Goal: Check status: Check status

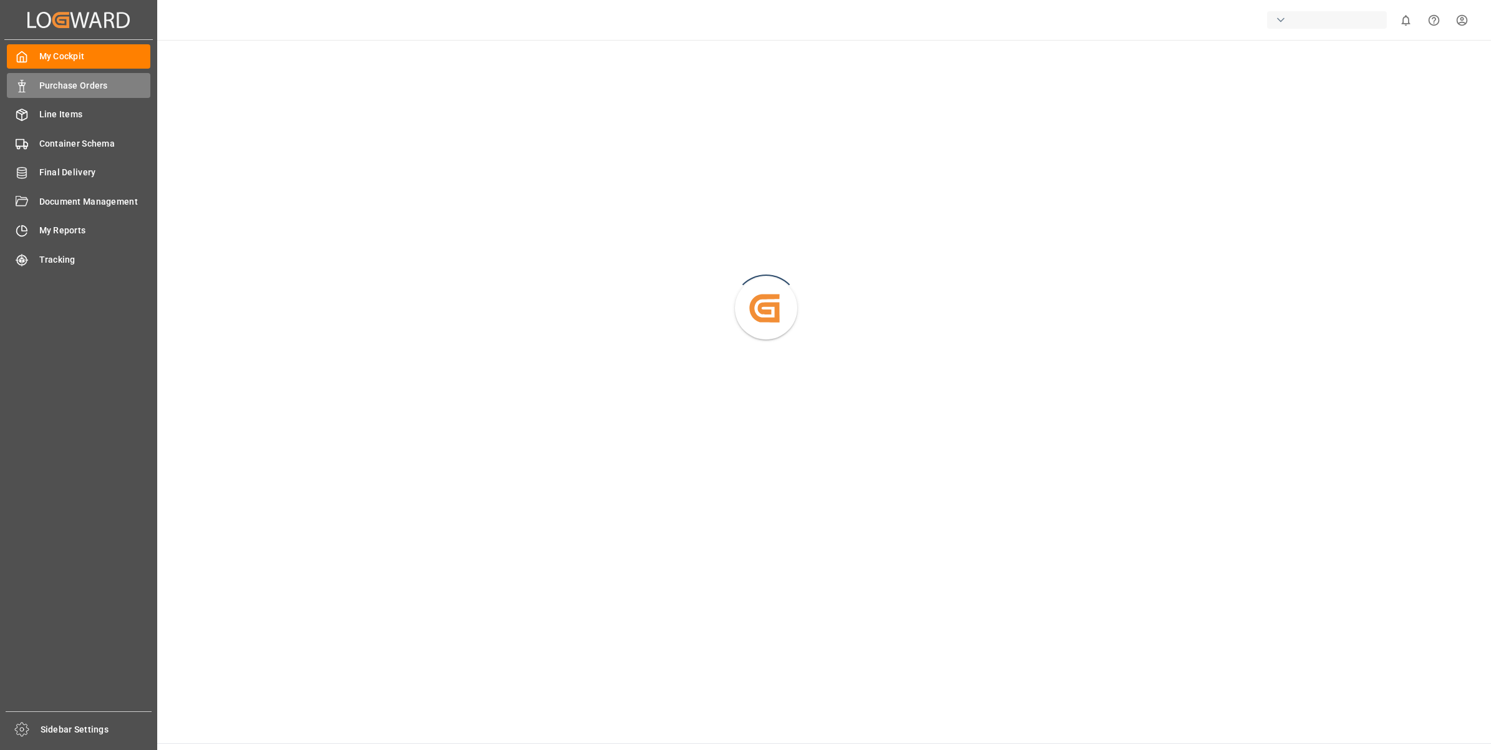
click at [71, 92] on span "Purchase Orders" at bounding box center [95, 85] width 112 height 13
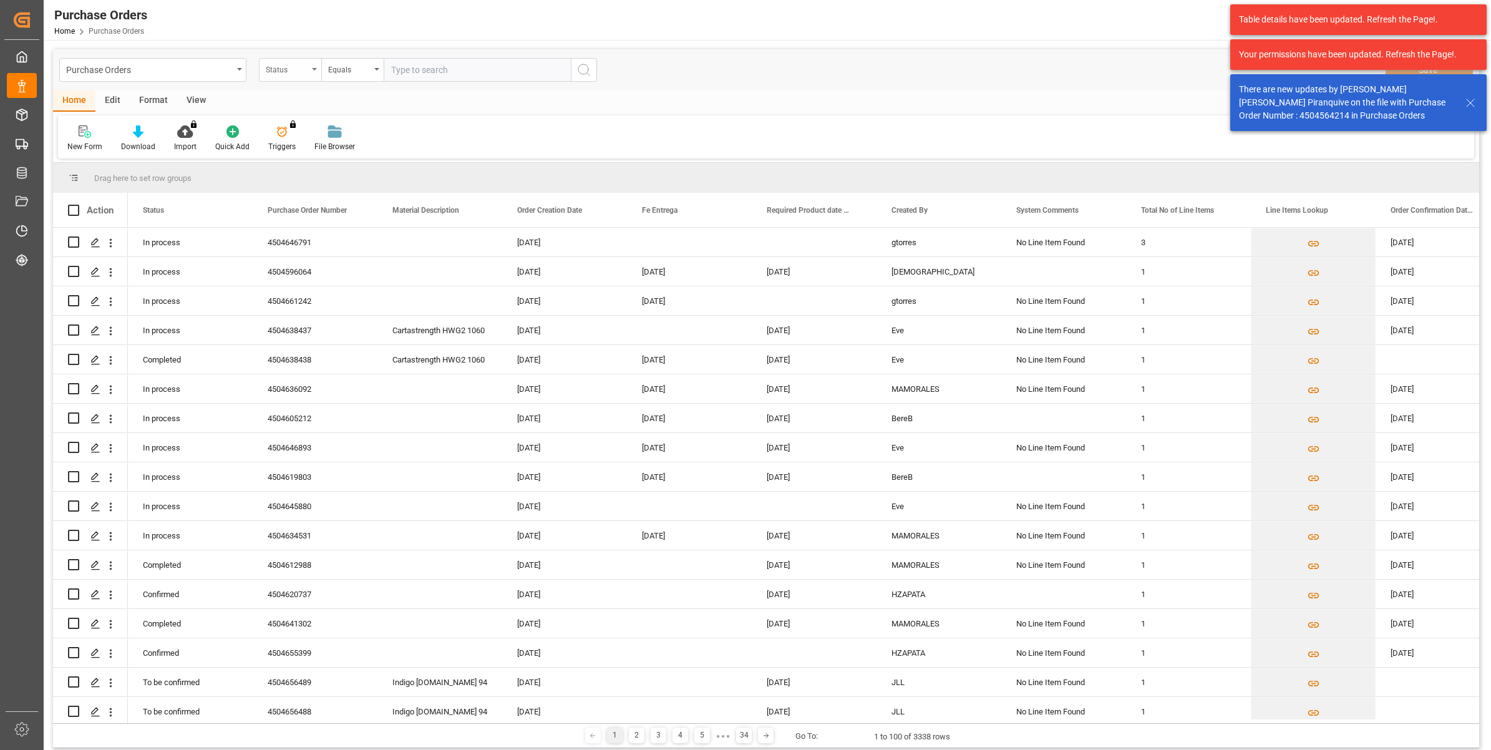
click at [316, 72] on div "Status" at bounding box center [290, 70] width 62 height 24
click at [341, 153] on div "Purchase Order Number" at bounding box center [353, 153] width 186 height 26
click at [429, 70] on input "text" at bounding box center [477, 70] width 187 height 24
paste input "4504642534"
type input "4504642534"
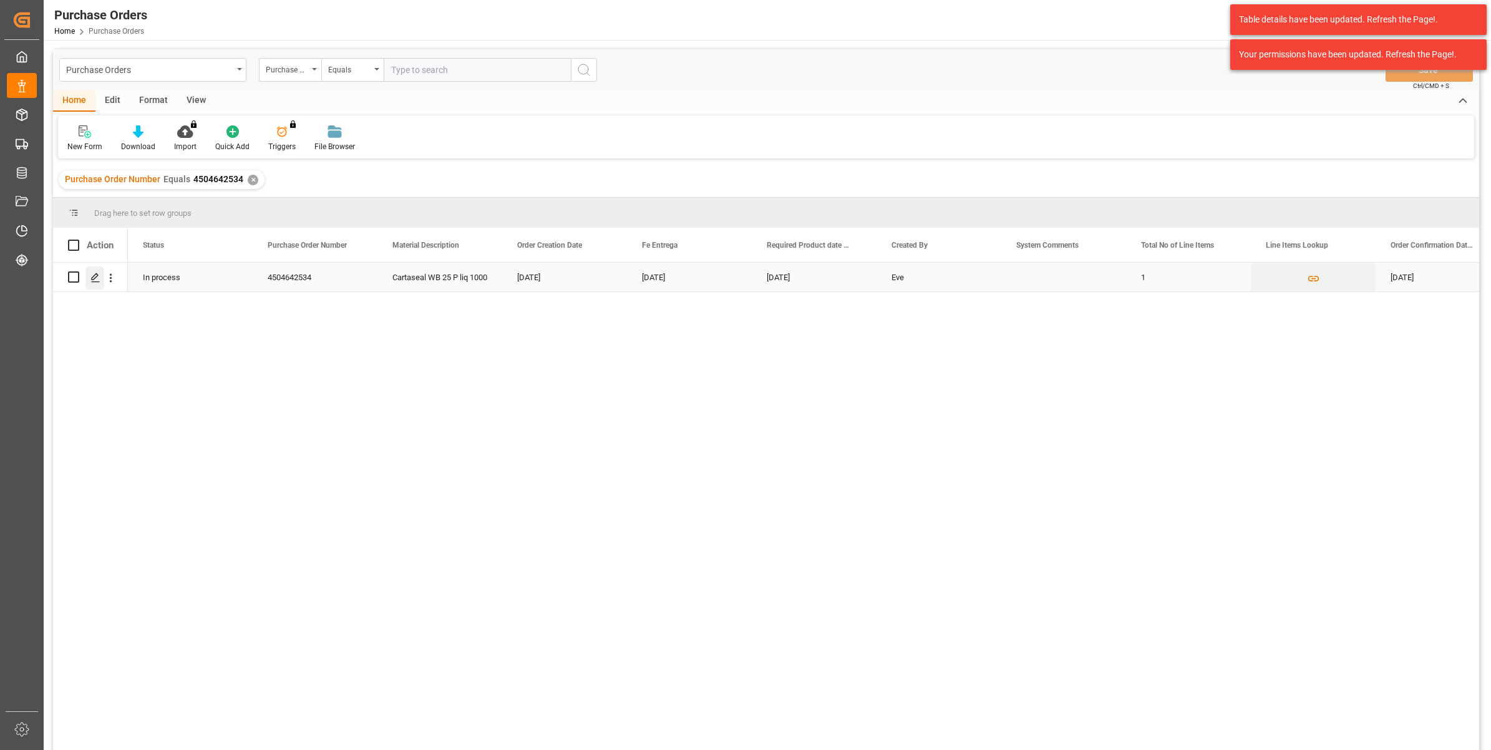
click at [89, 278] on div "Press SPACE to select this row." at bounding box center [94, 277] width 19 height 23
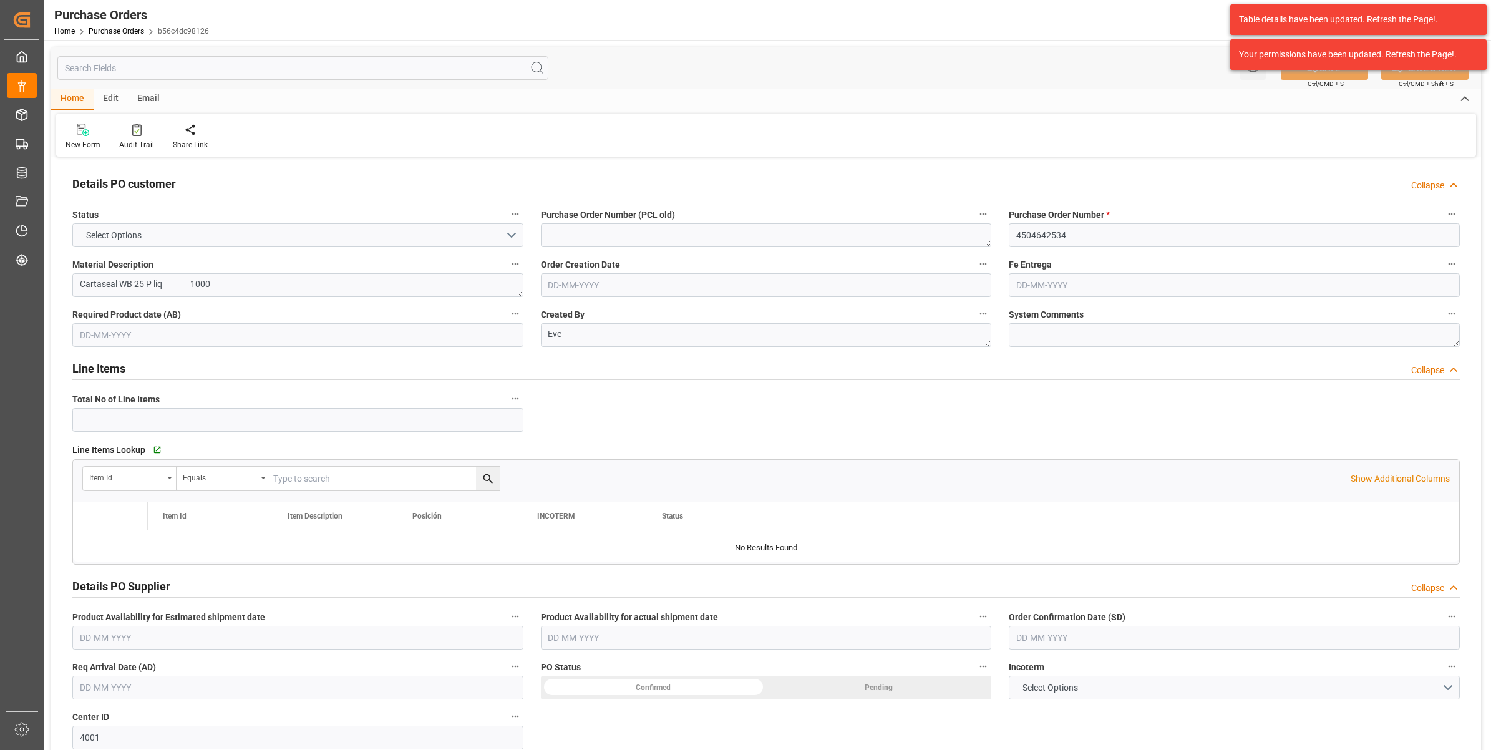
type input "1"
type input "[DATE]"
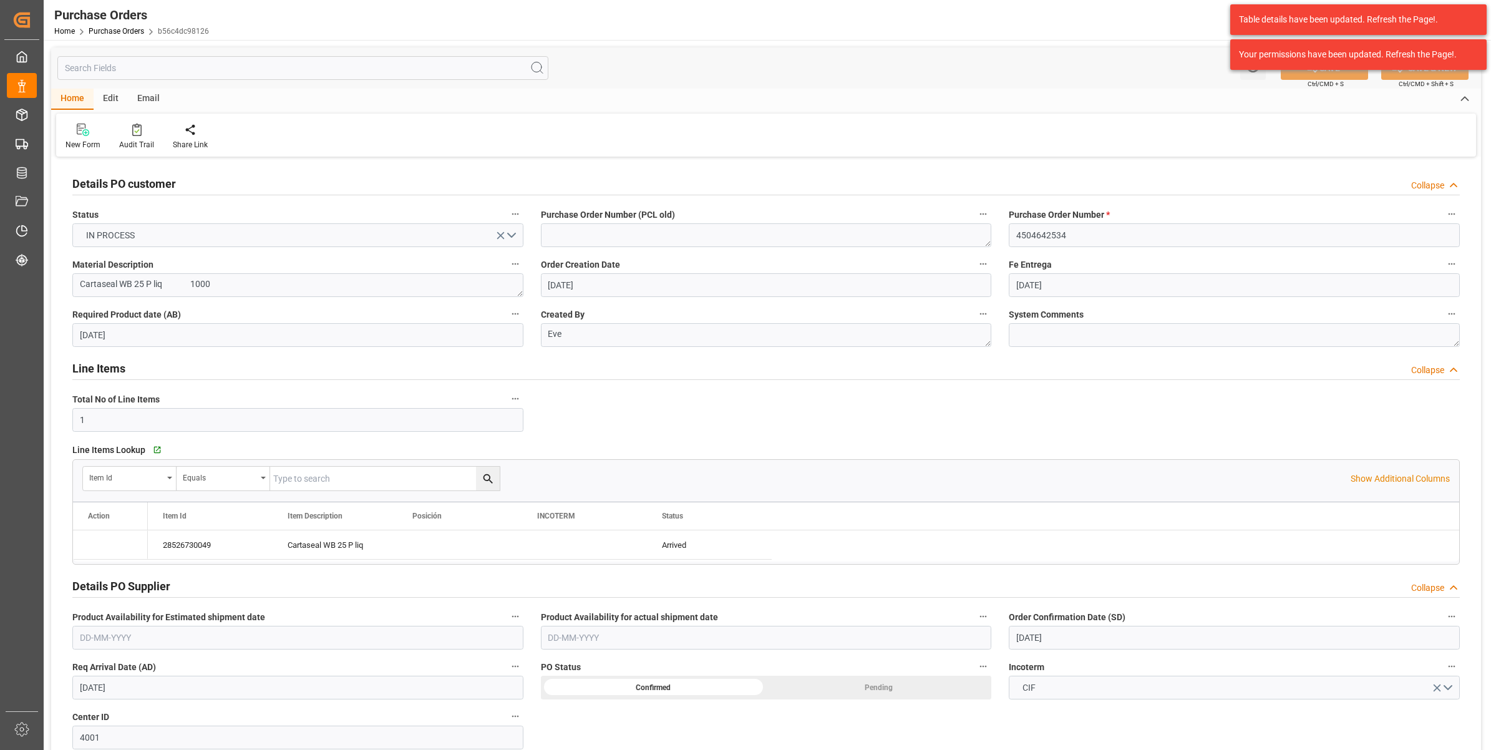
type input "[DATE]"
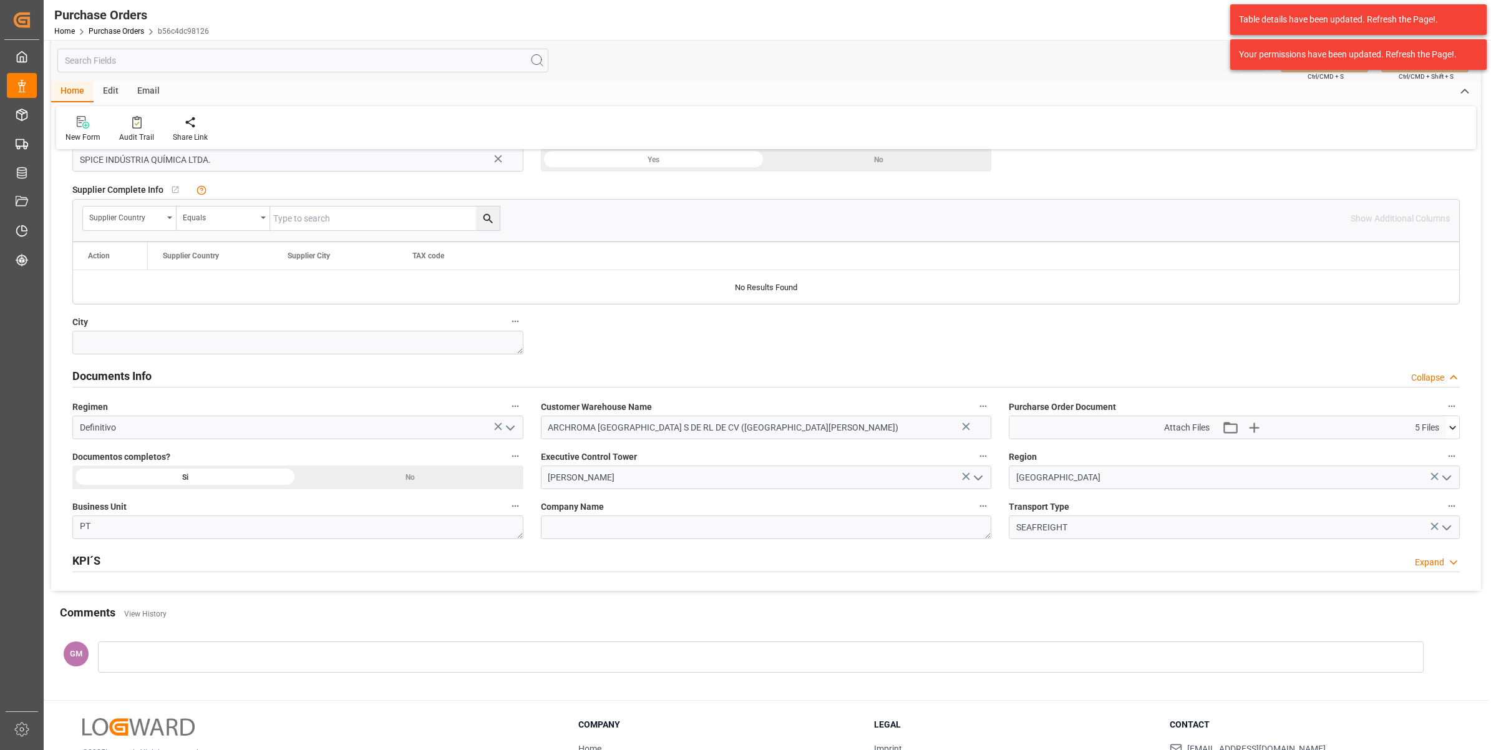
scroll to position [756, 0]
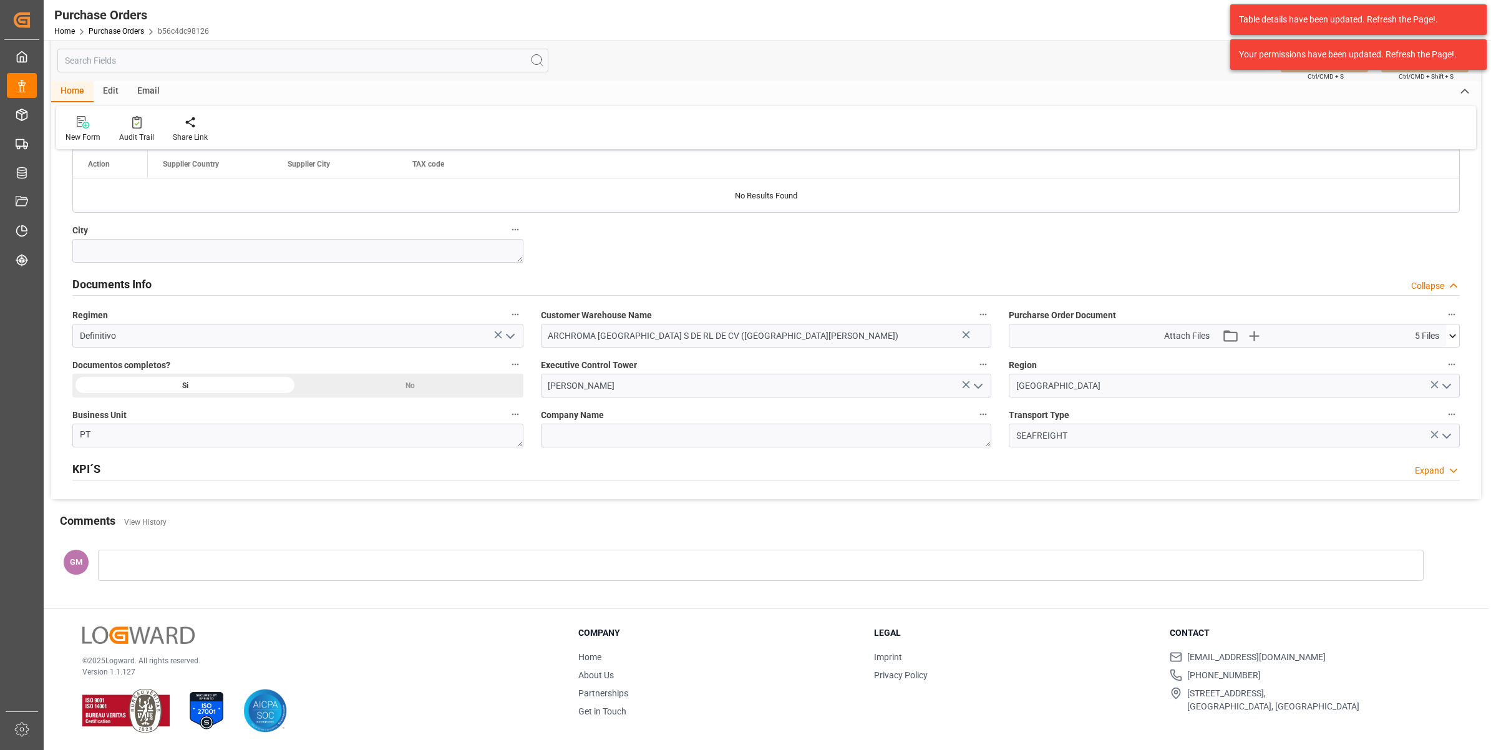
click at [1451, 334] on icon at bounding box center [1452, 335] width 13 height 13
click at [1444, 369] on icon at bounding box center [1445, 372] width 13 height 13
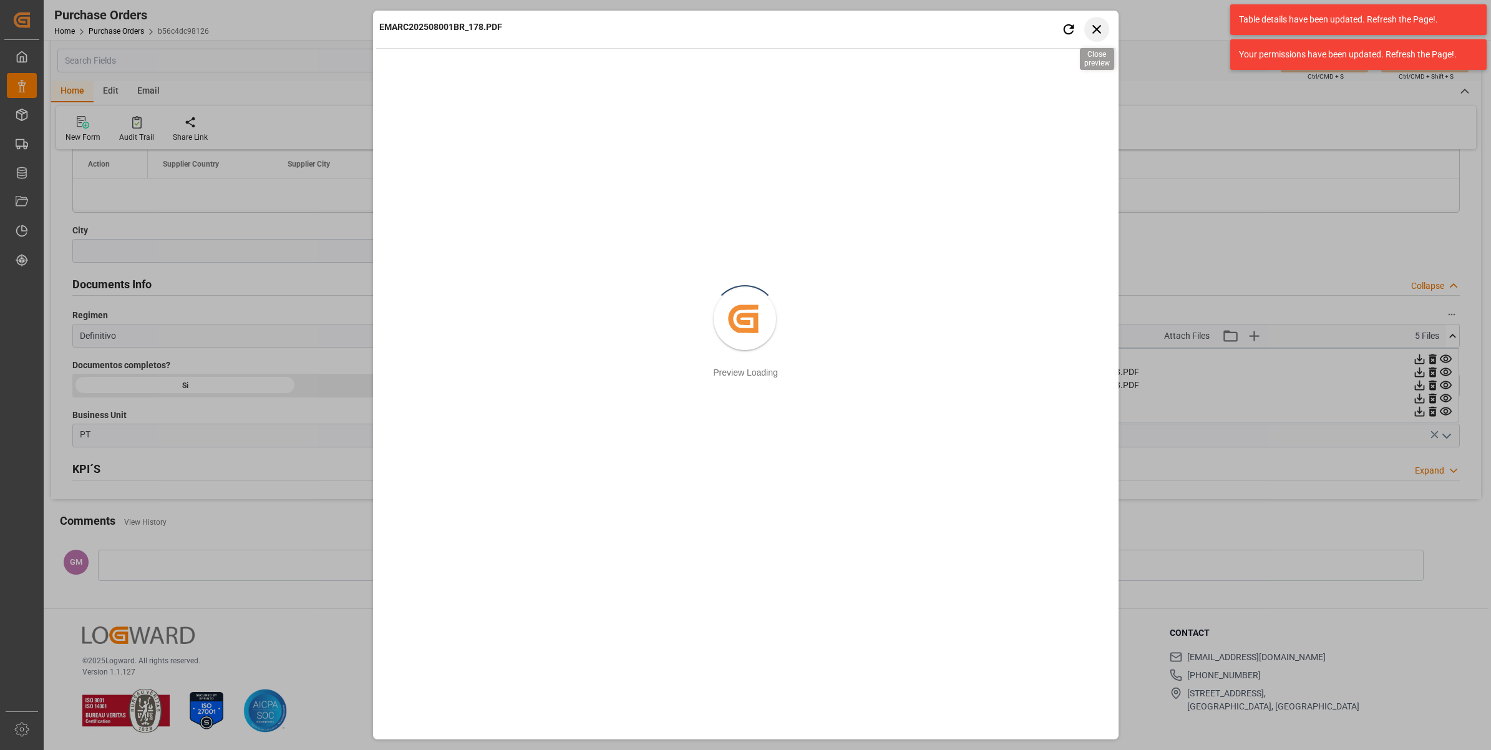
click at [1093, 32] on icon "button" at bounding box center [1097, 29] width 9 height 9
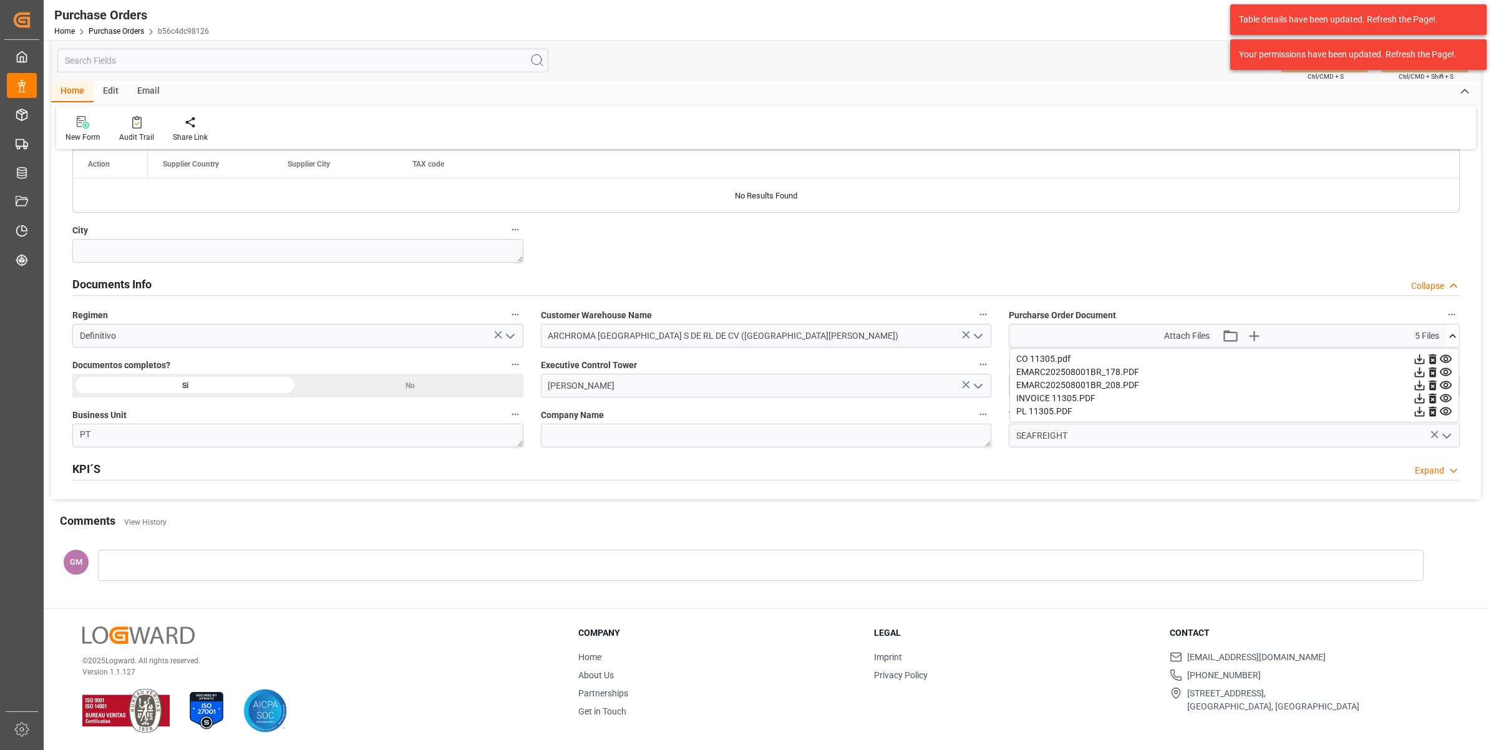
click at [1446, 387] on icon at bounding box center [1446, 385] width 12 height 8
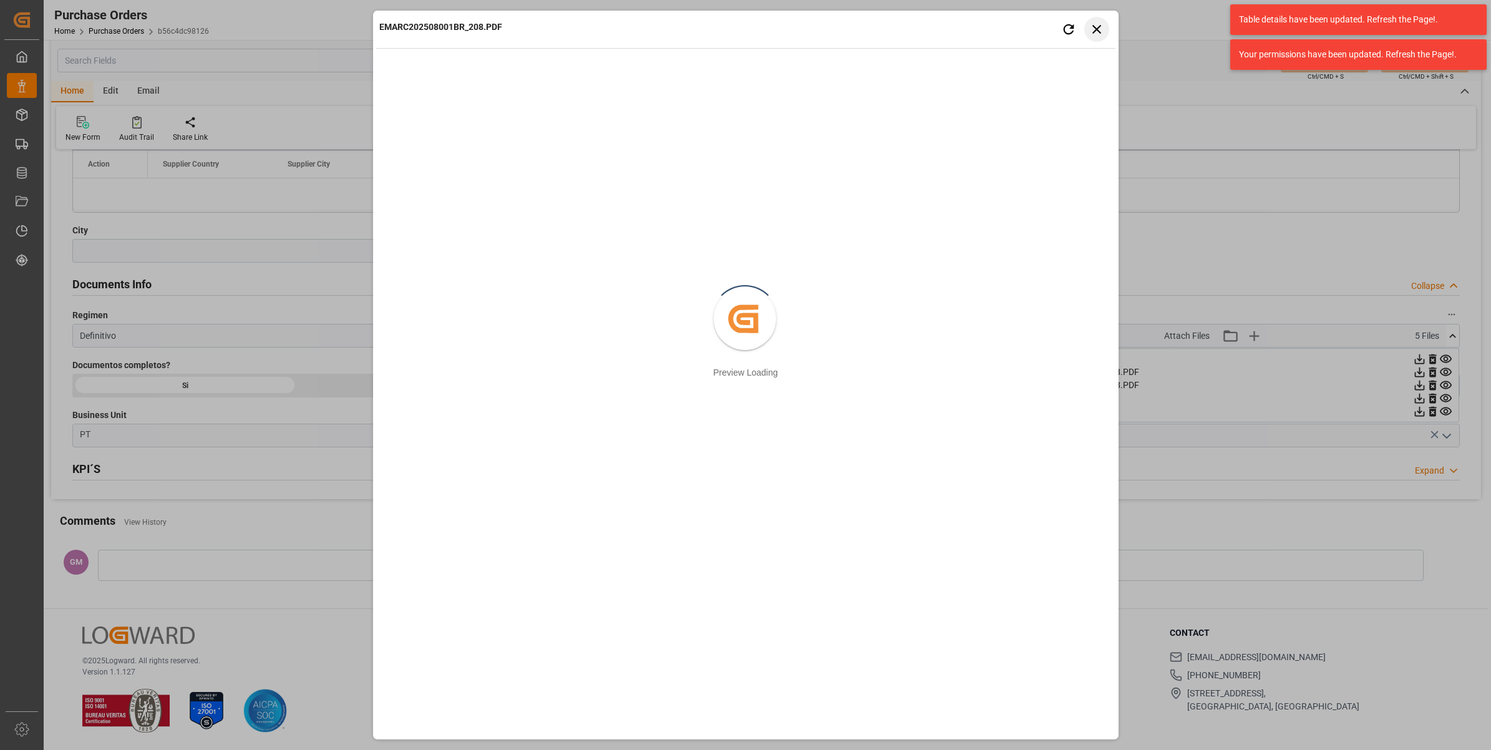
click at [1094, 32] on icon "button" at bounding box center [1097, 29] width 16 height 16
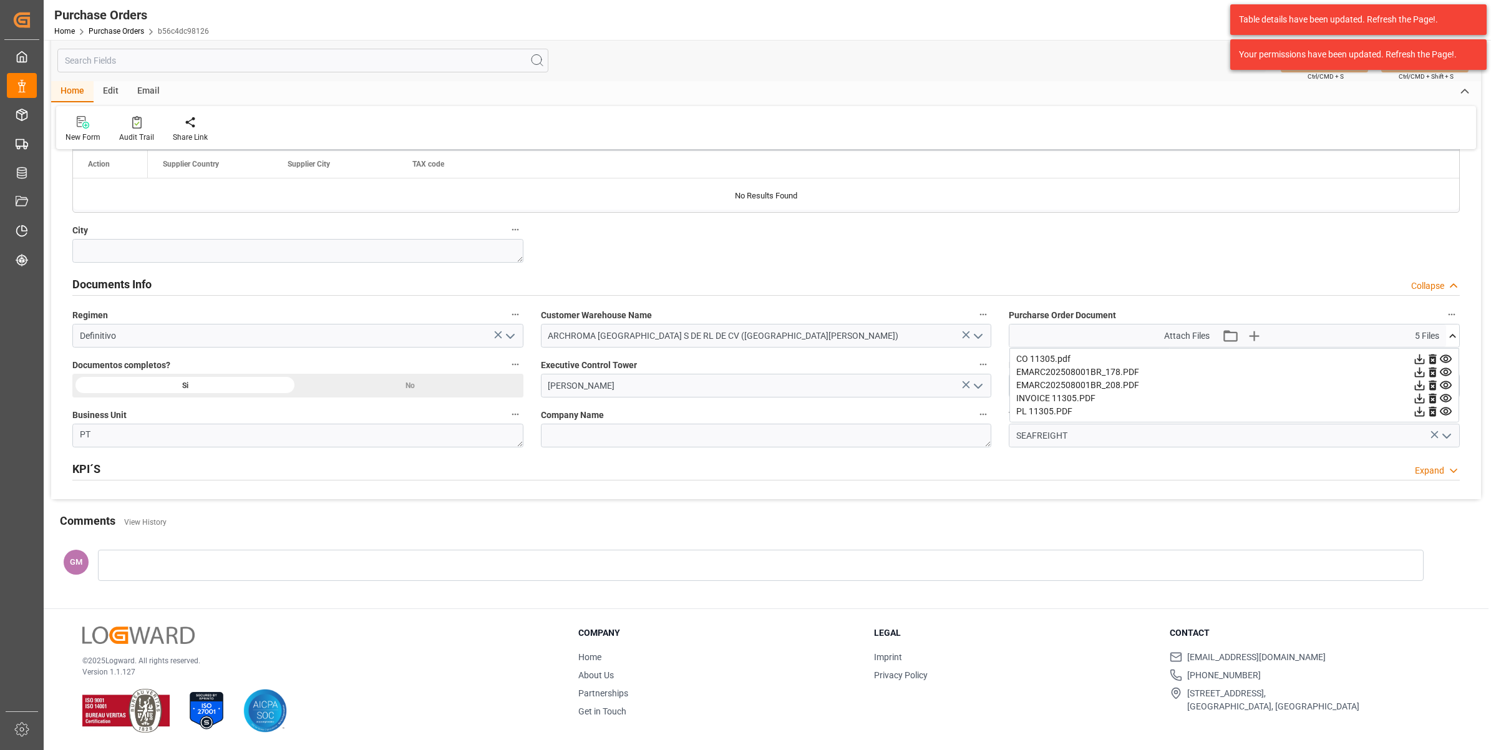
click at [1419, 384] on icon at bounding box center [1420, 386] width 10 height 10
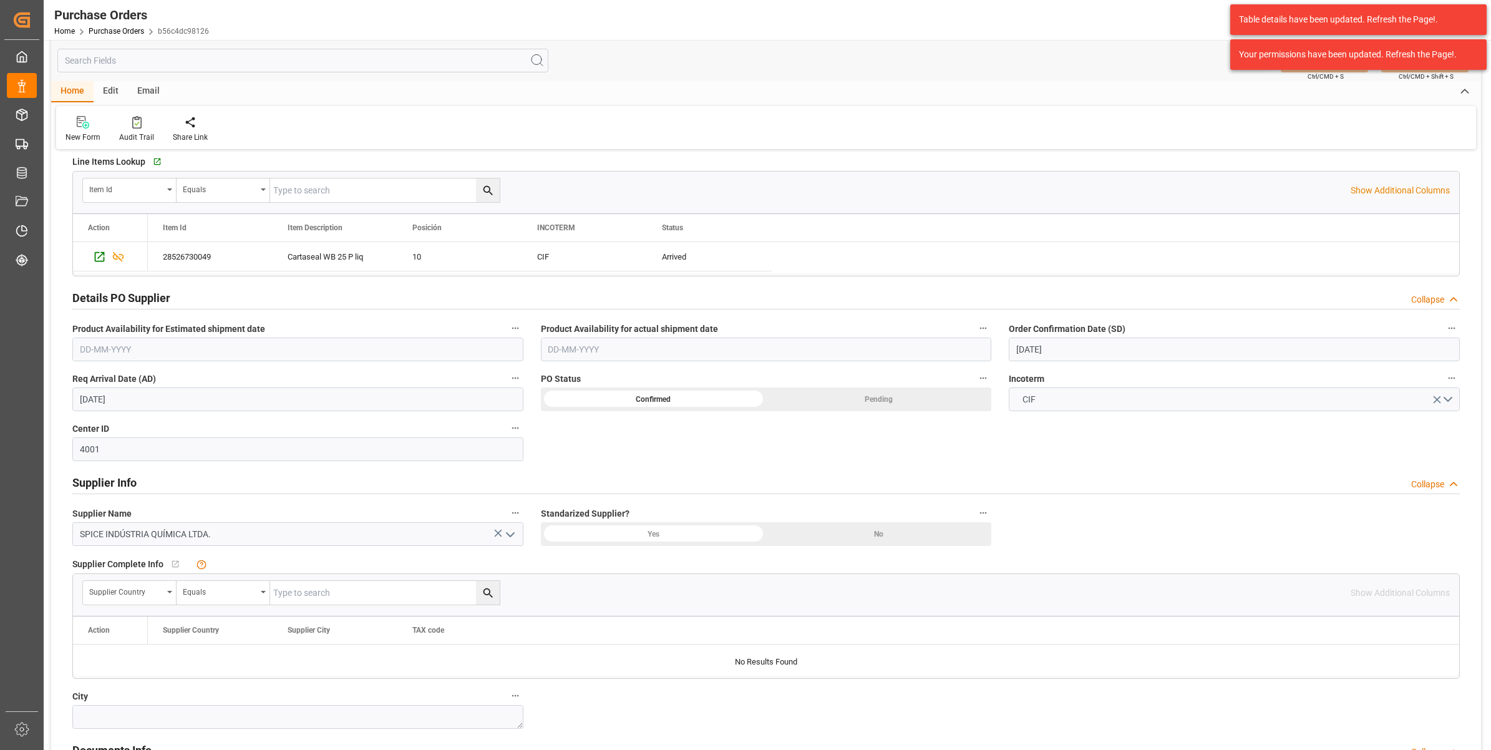
scroll to position [0, 0]
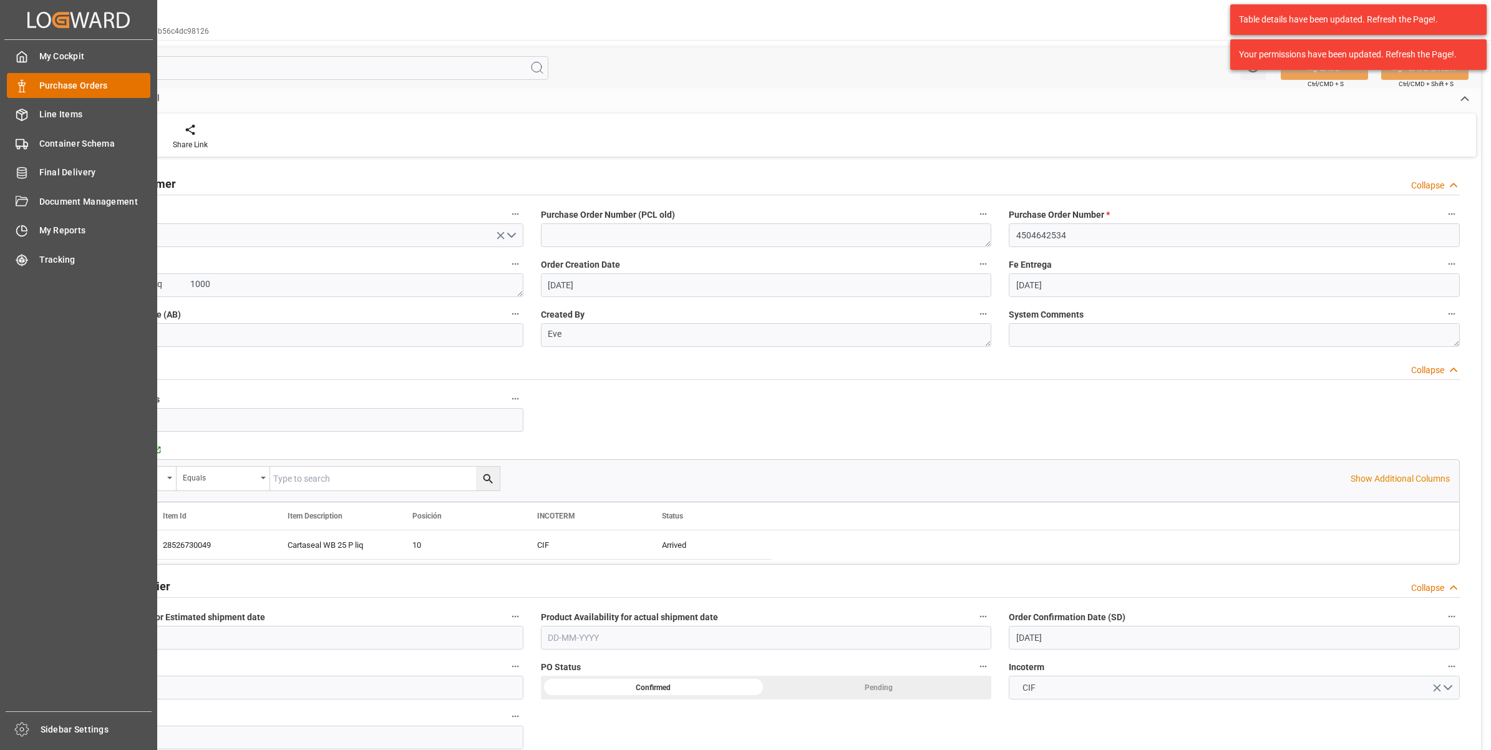
click at [67, 89] on span "Purchase Orders" at bounding box center [95, 85] width 112 height 13
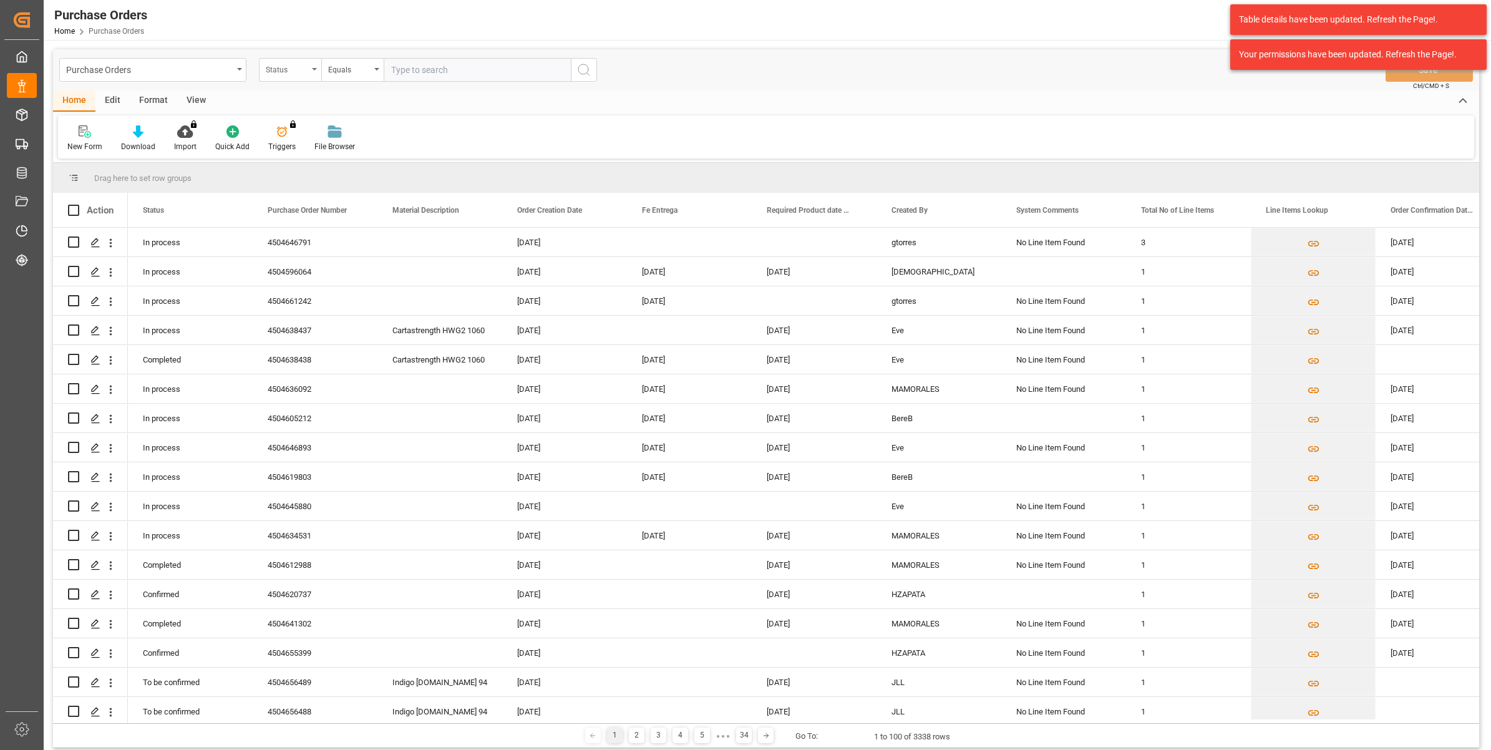
click at [314, 64] on div "Status" at bounding box center [290, 70] width 62 height 24
click at [316, 150] on div "Purchase Order Number" at bounding box center [353, 153] width 186 height 26
click at [431, 66] on input "text" at bounding box center [477, 70] width 187 height 24
paste input "4504632276"
type input "4504632276"
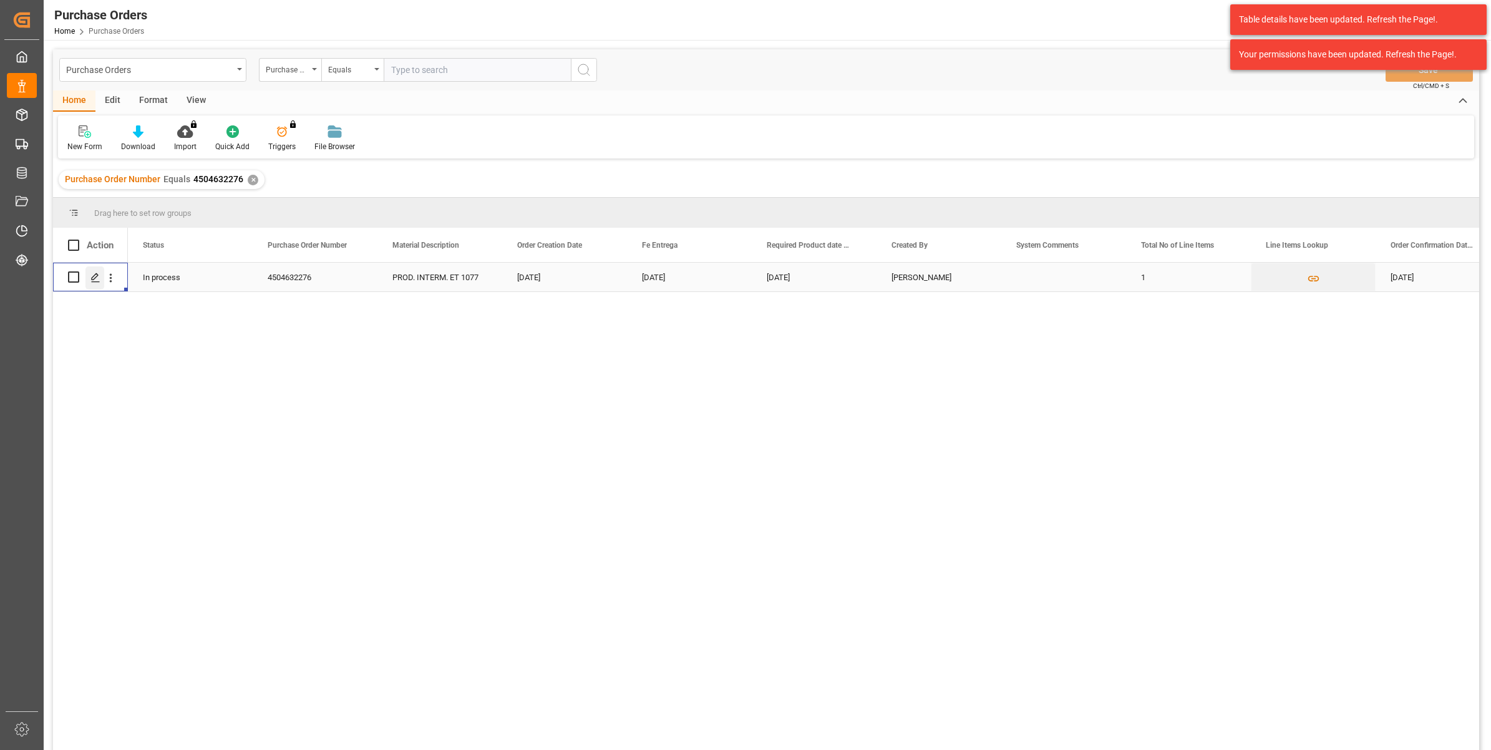
click at [95, 276] on icon "Press SPACE to select this row." at bounding box center [95, 278] width 10 height 10
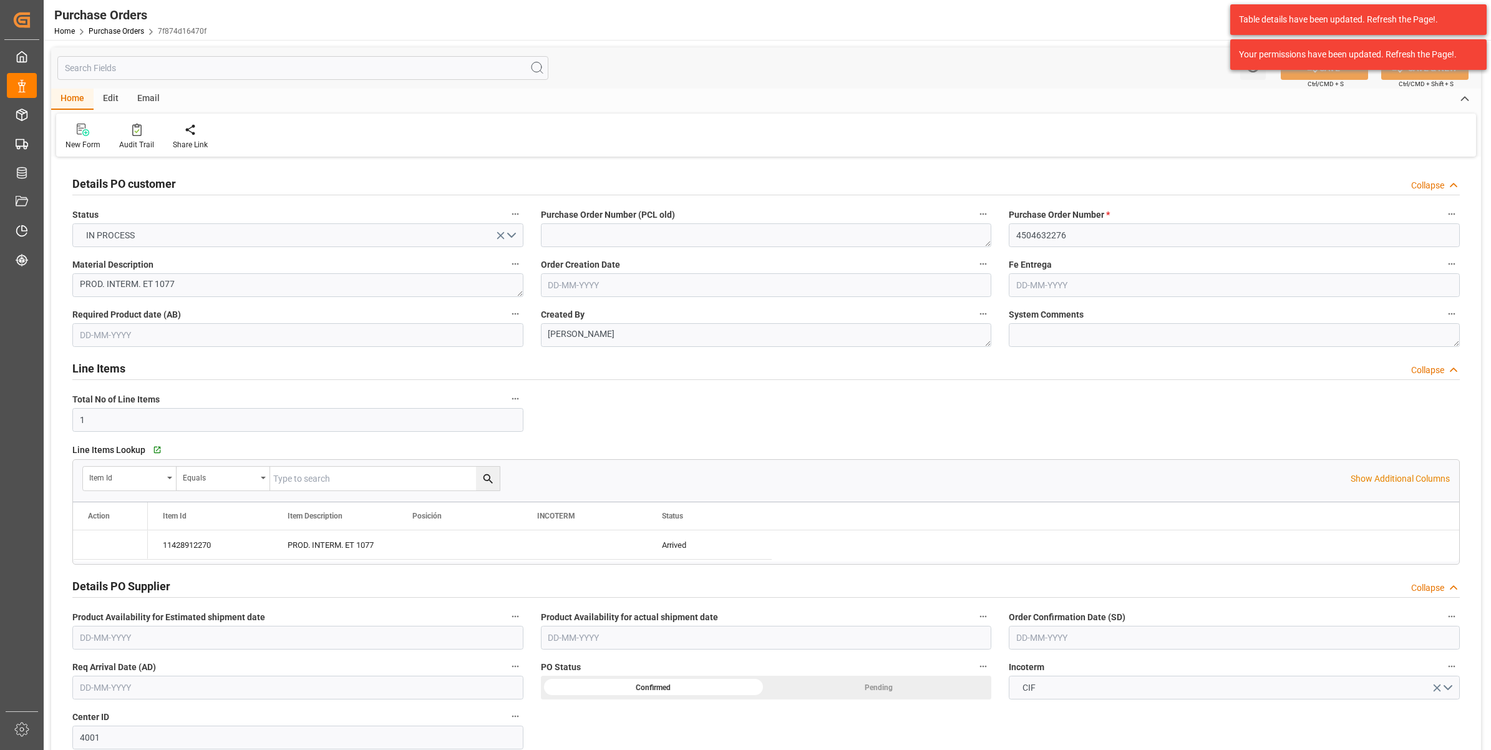
type input "[DATE]"
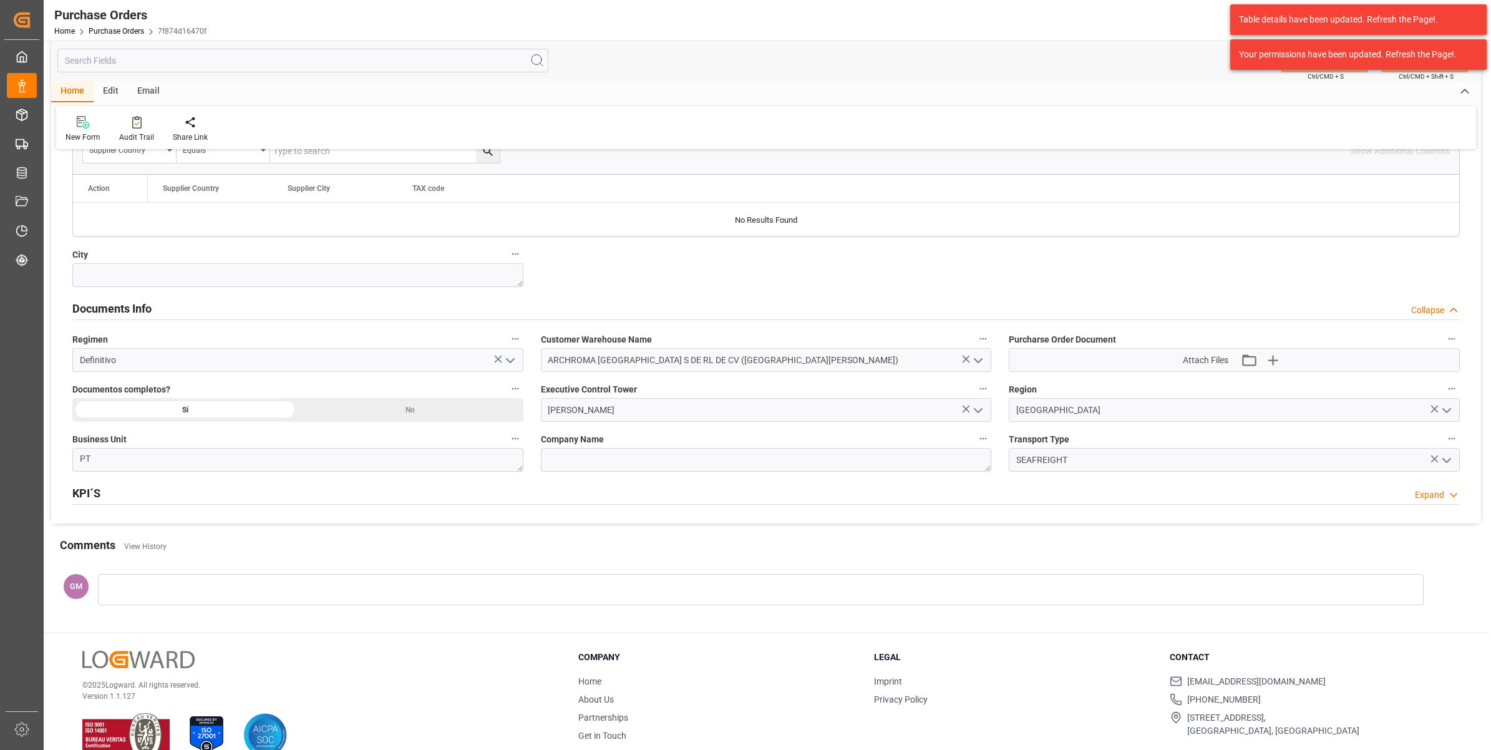
scroll to position [756, 0]
